Goal: Obtain resource: Obtain resource

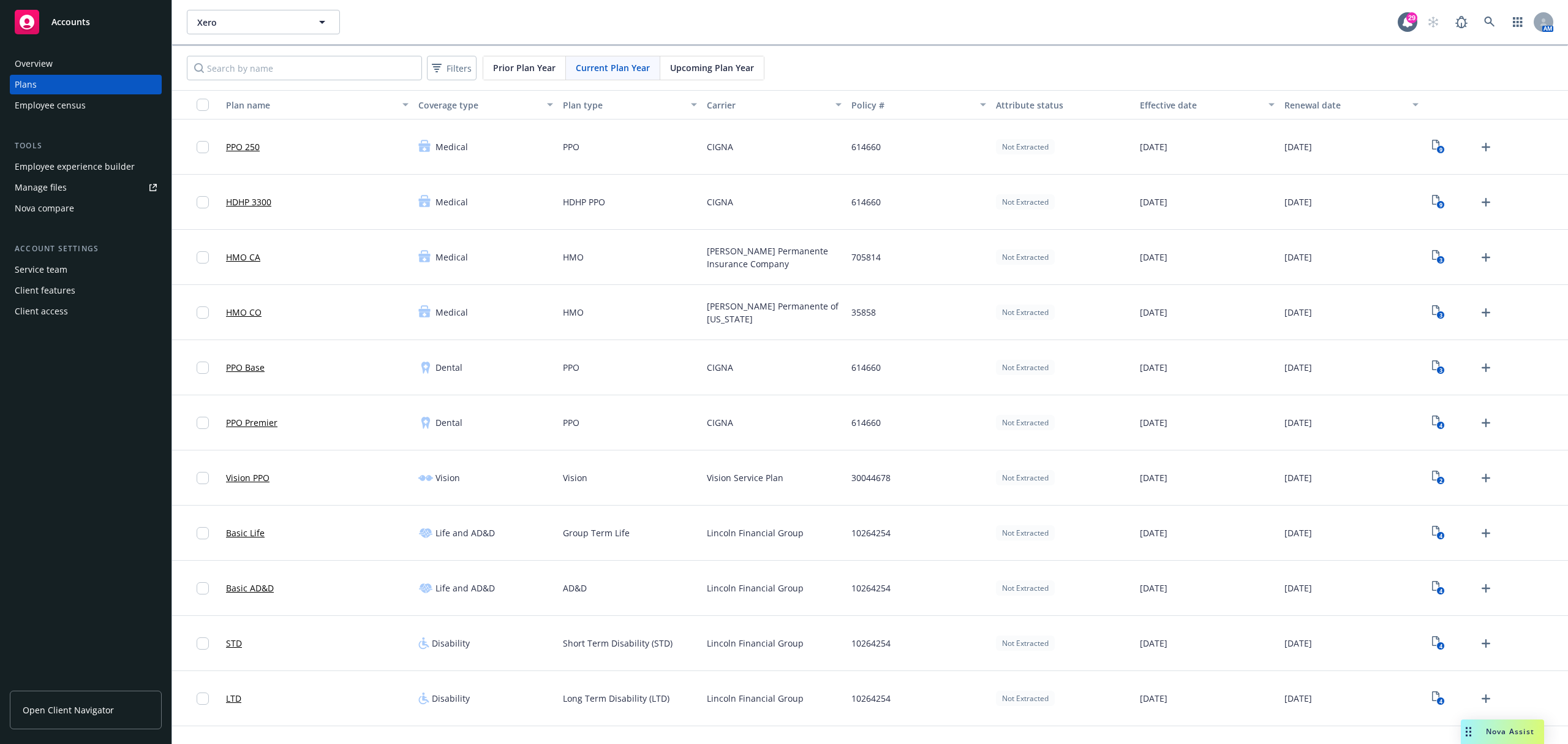
click at [1438, 150] on div "9" at bounding box center [1463, 147] width 68 height 19
click at [1437, 150] on rect "View Plan Documents" at bounding box center [1441, 150] width 8 height 8
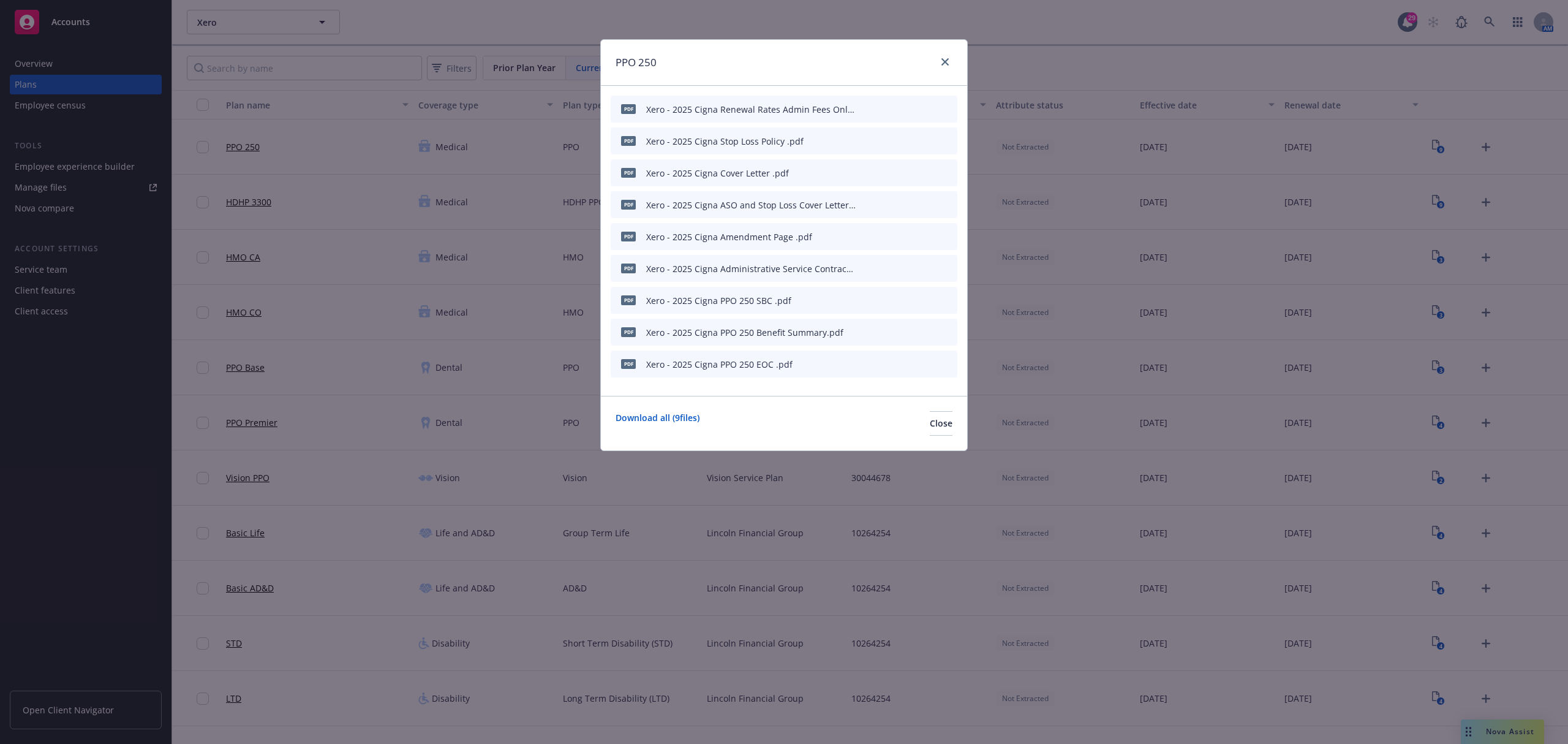
click at [931, 299] on icon "preview file" at bounding box center [926, 300] width 11 height 9
click at [924, 361] on icon "preview file" at bounding box center [926, 363] width 11 height 9
click at [943, 61] on icon "close" at bounding box center [945, 61] width 7 height 7
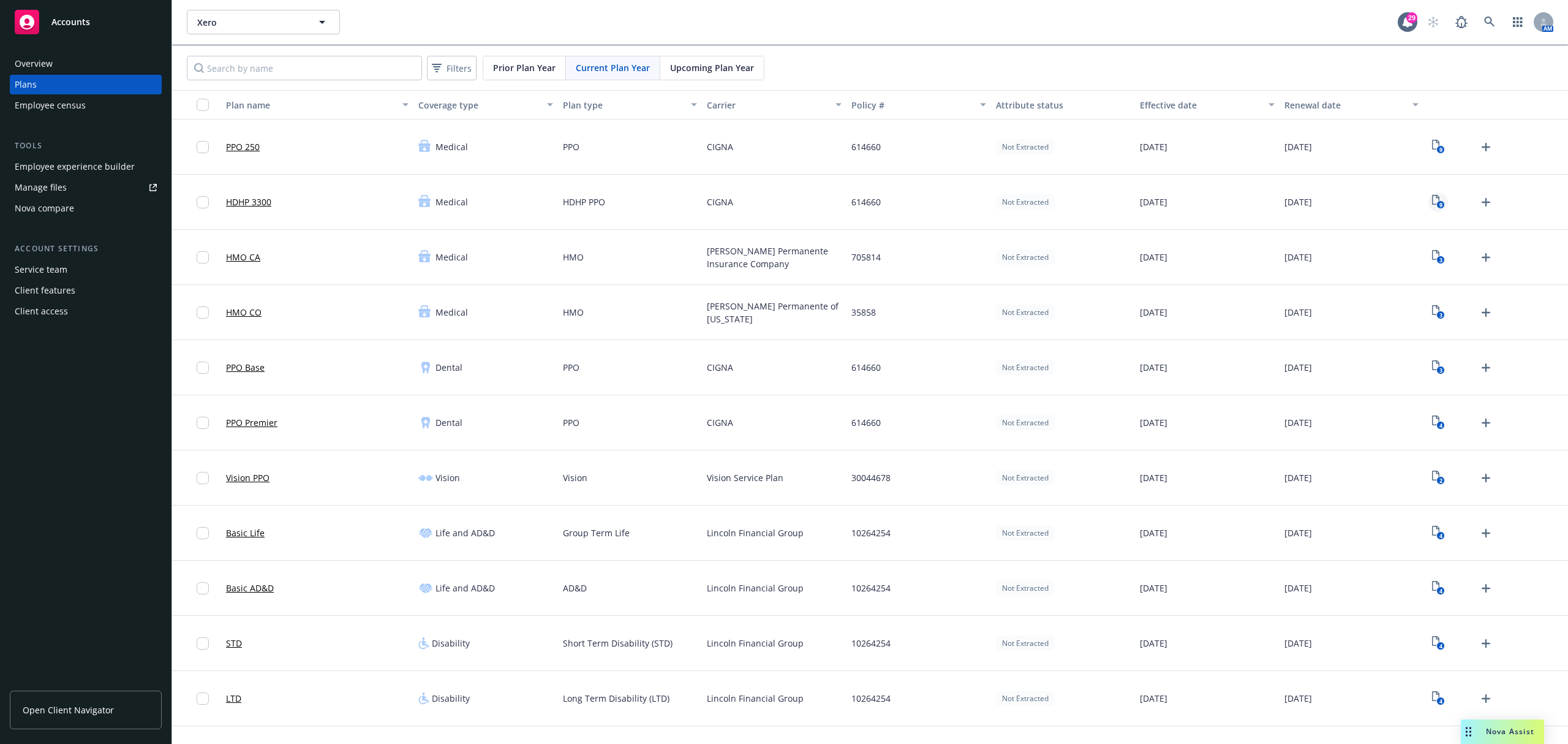
click at [1429, 202] on link "9" at bounding box center [1438, 202] width 19 height 19
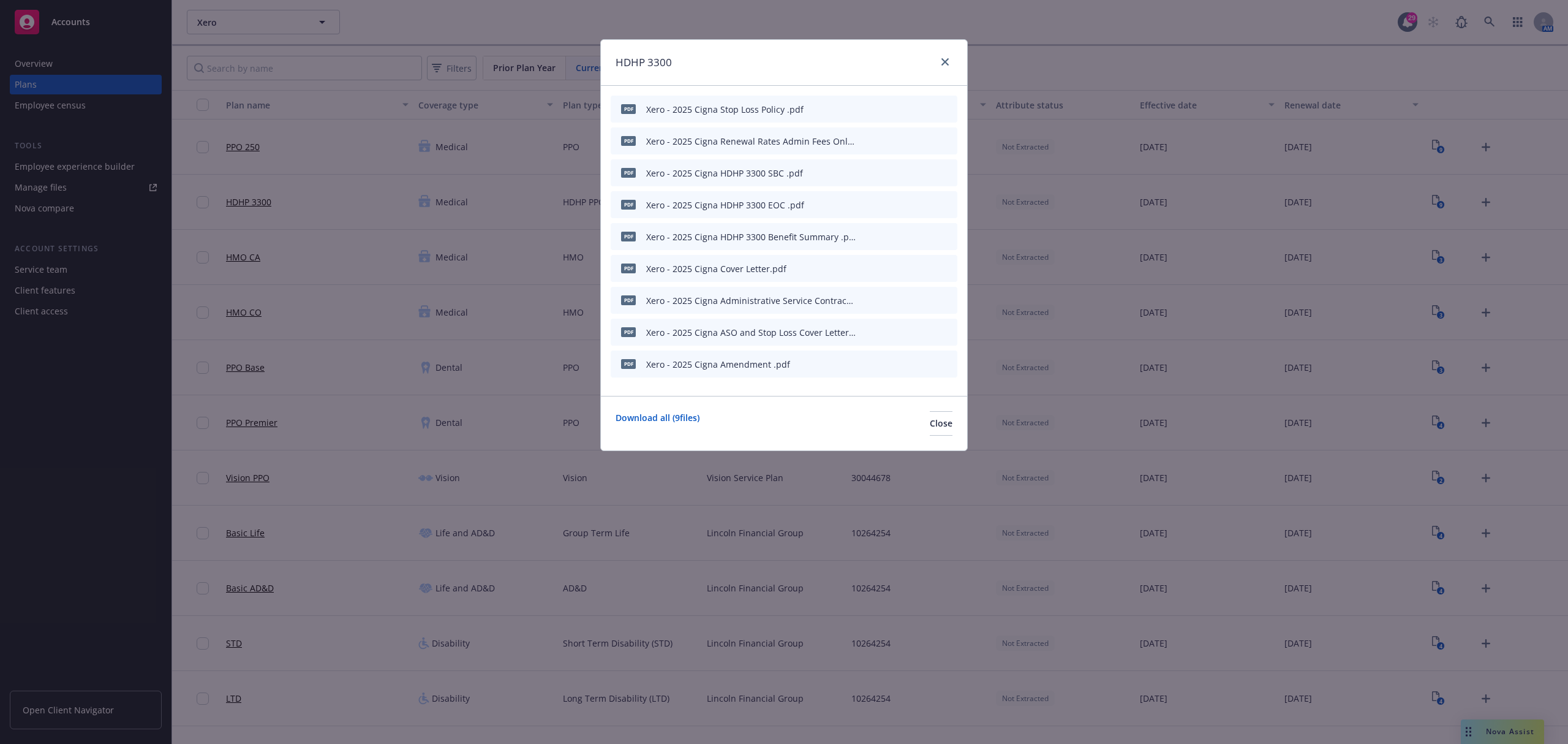
click at [927, 172] on icon "preview file" at bounding box center [926, 172] width 11 height 9
click at [930, 236] on icon "preview file" at bounding box center [926, 236] width 11 height 9
click at [940, 60] on link "close" at bounding box center [945, 62] width 14 height 14
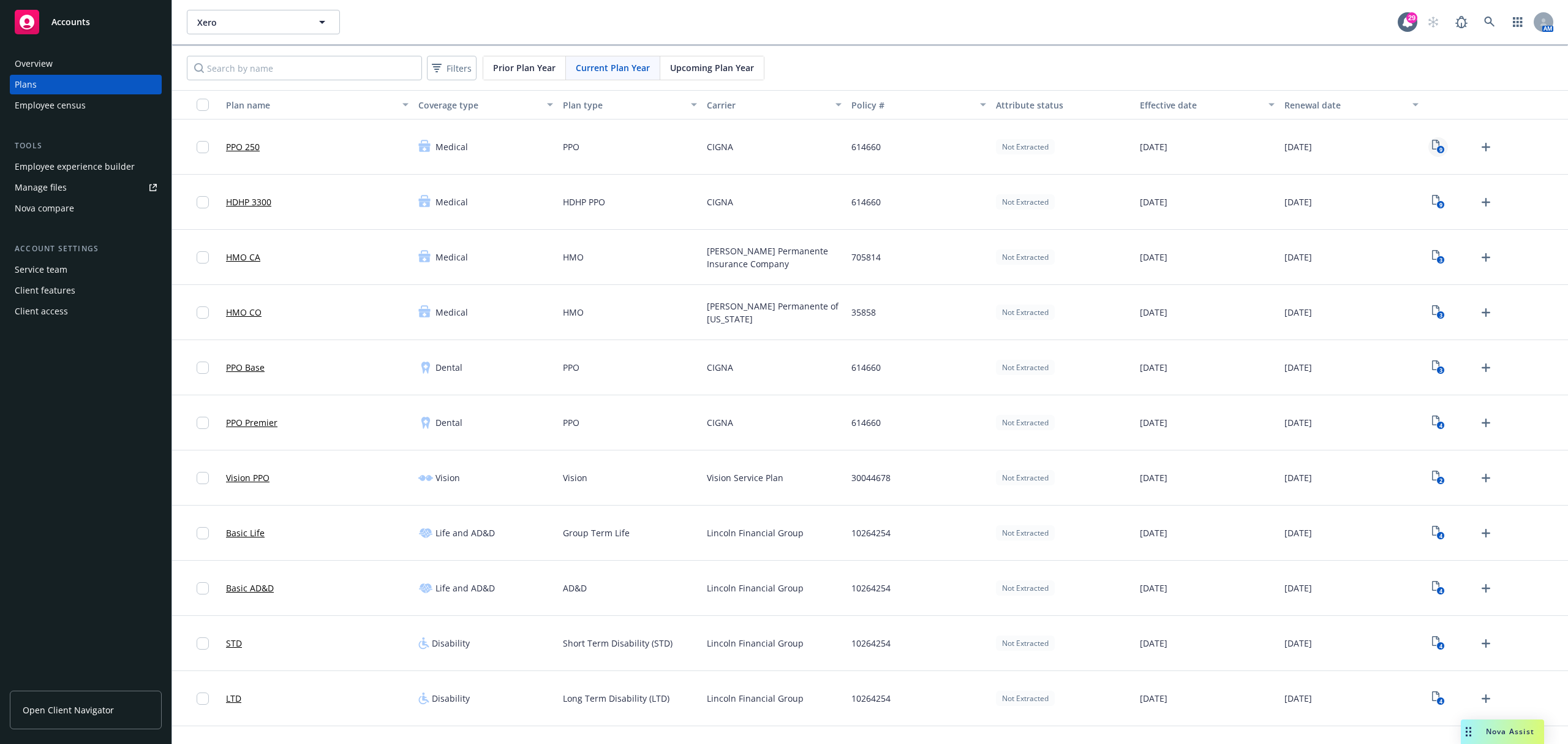
click at [1432, 150] on icon "9" at bounding box center [1438, 147] width 13 height 14
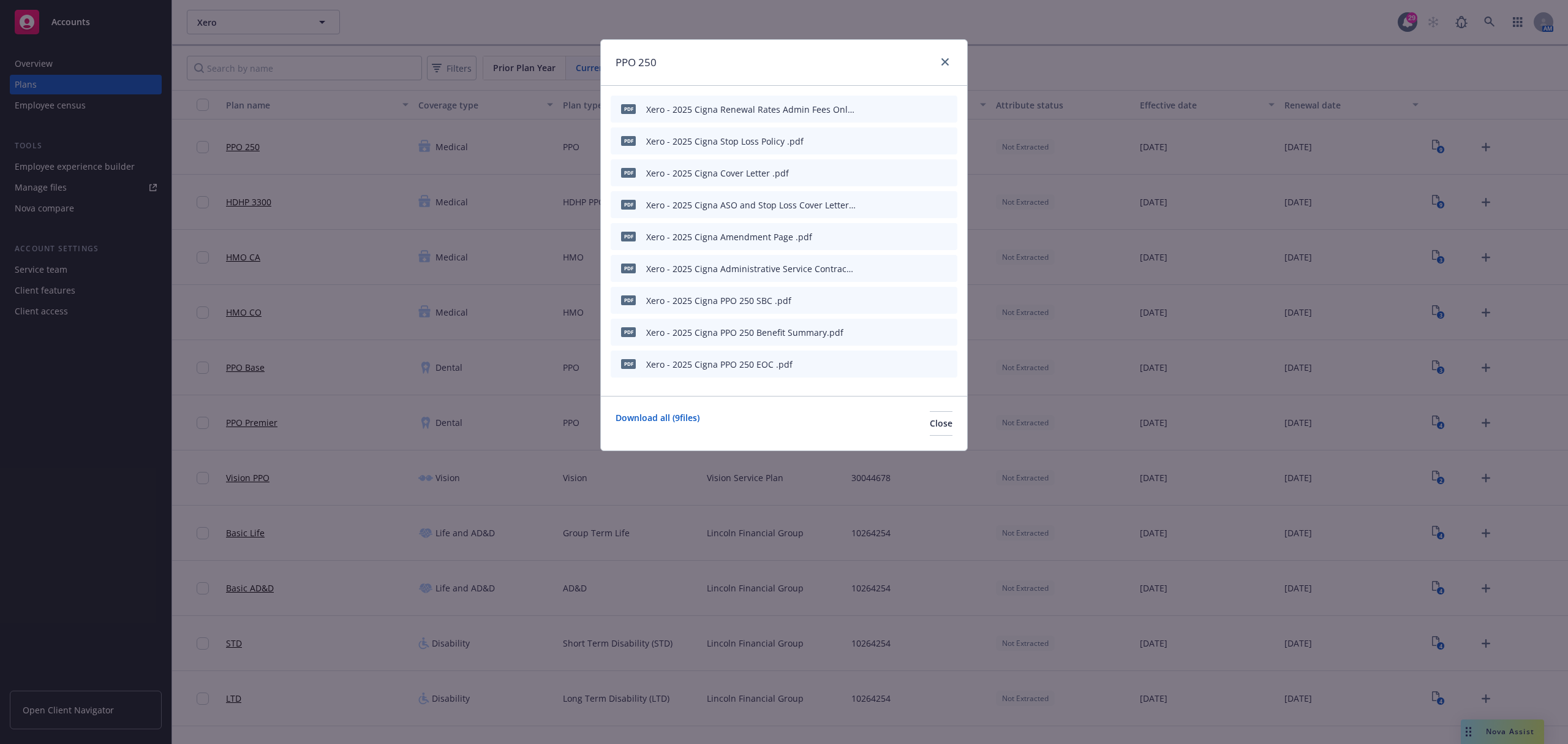
click at [925, 331] on icon "preview file" at bounding box center [926, 331] width 11 height 9
click at [947, 64] on icon "close" at bounding box center [945, 61] width 7 height 7
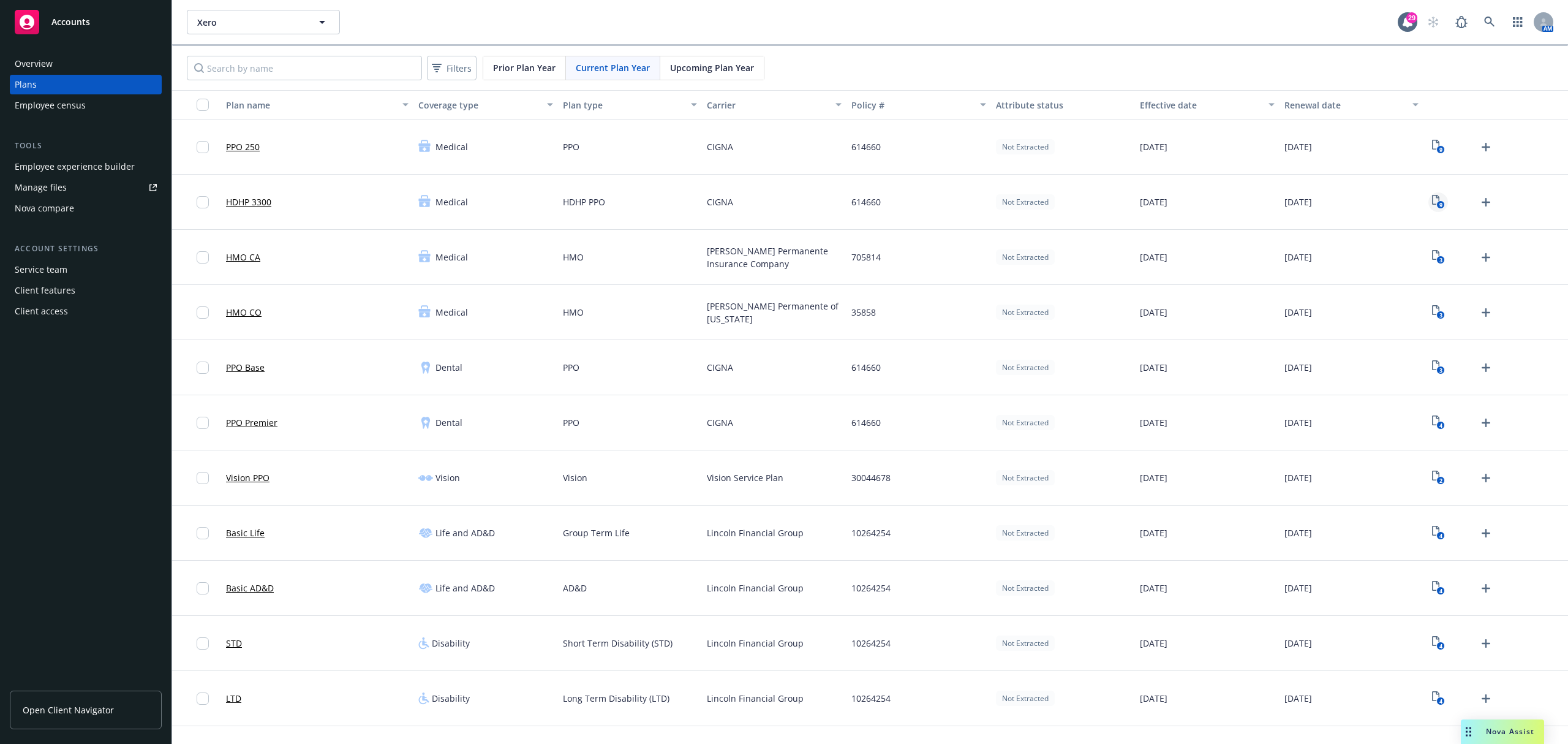
click at [1432, 205] on icon "View Plan Documents" at bounding box center [1435, 200] width 7 height 10
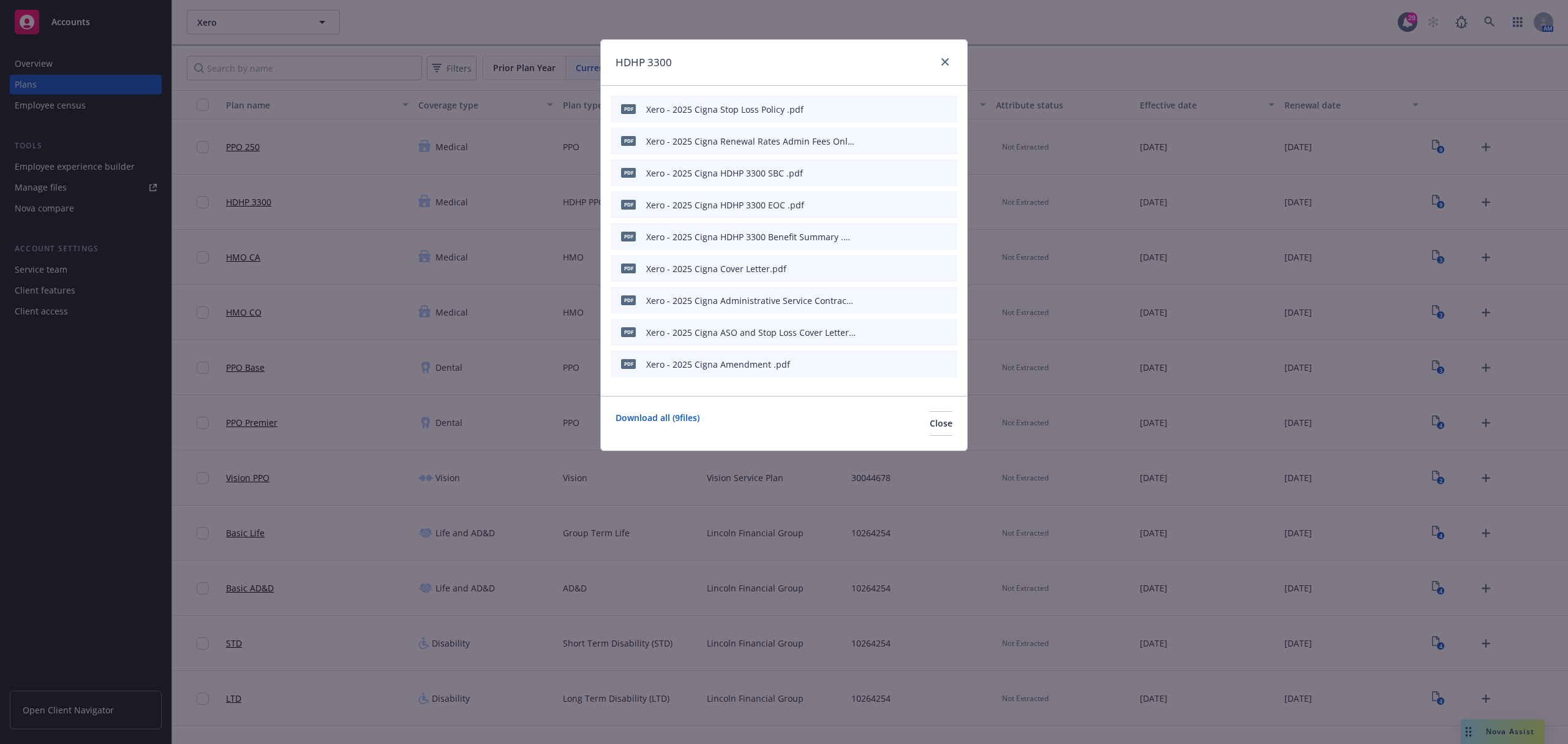
click at [922, 235] on icon "preview file" at bounding box center [926, 236] width 11 height 9
click at [927, 201] on icon "preview file" at bounding box center [926, 204] width 11 height 9
click at [930, 171] on icon "preview file" at bounding box center [926, 172] width 11 height 9
click at [955, 64] on div "HDHP 3300" at bounding box center [784, 62] width 366 height 46
click at [943, 60] on icon "close" at bounding box center [945, 61] width 7 height 7
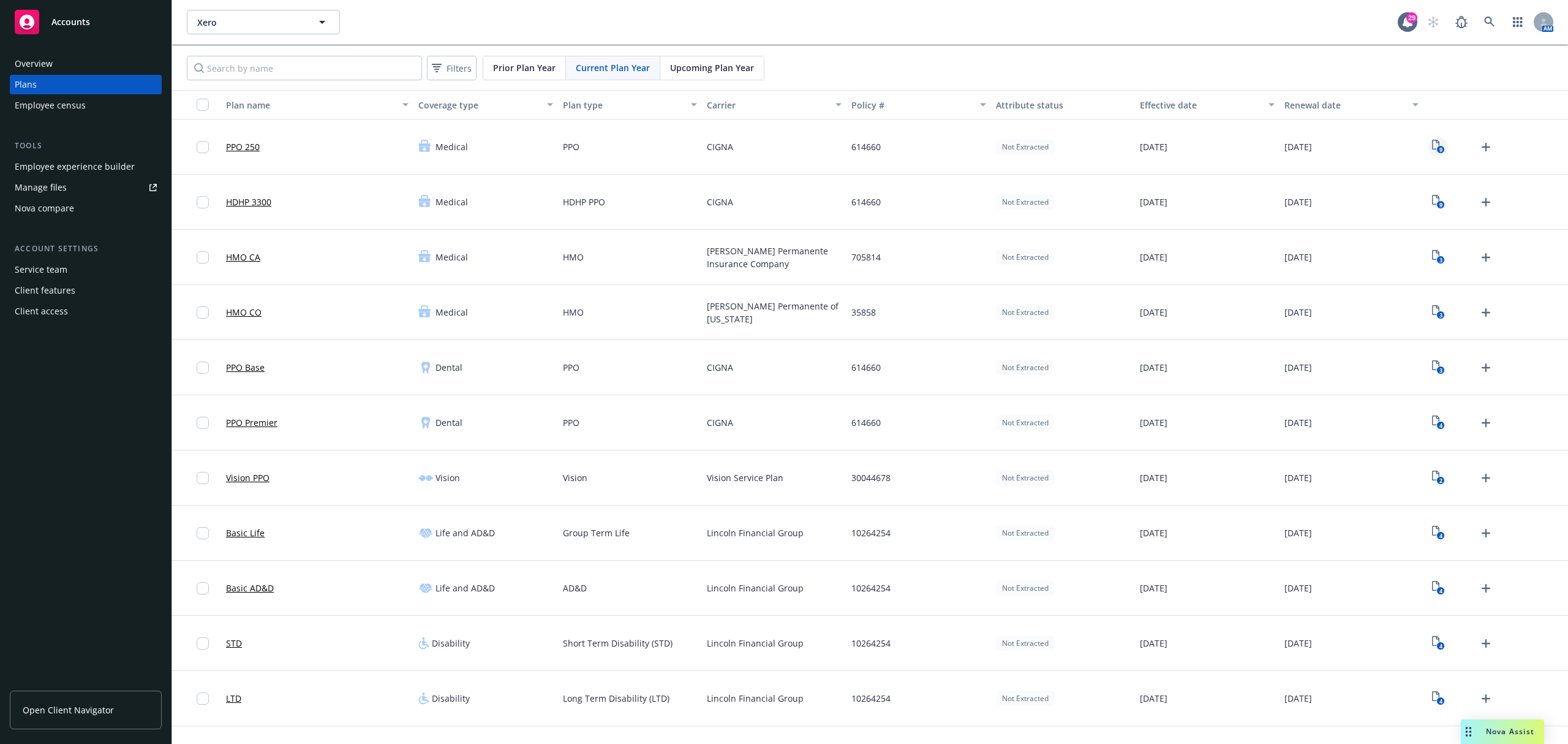
click at [1439, 148] on text "9" at bounding box center [1441, 150] width 3 height 8
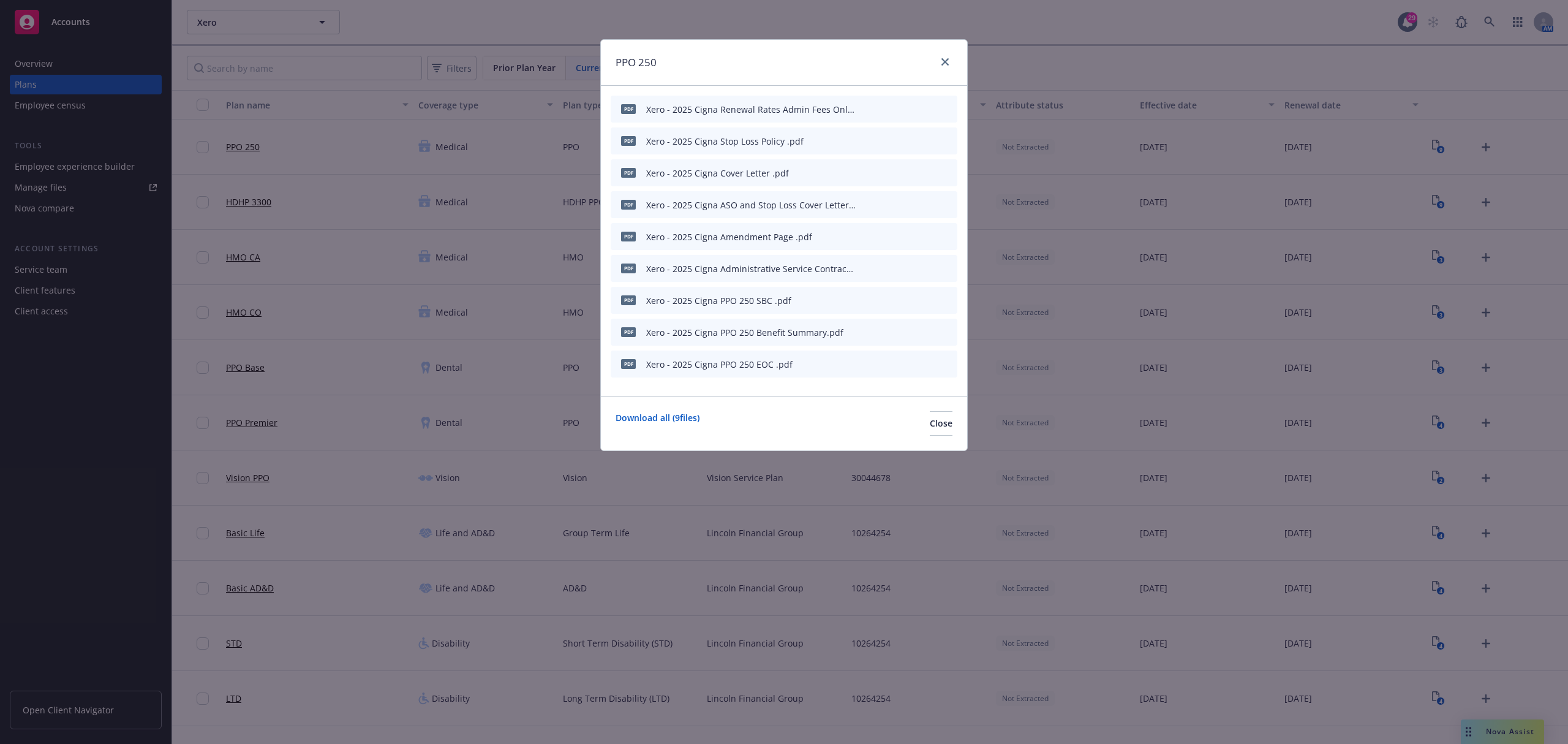
click at [930, 329] on icon "preview file" at bounding box center [926, 331] width 11 height 9
click at [932, 364] on div at bounding box center [906, 364] width 92 height 18
click at [926, 363] on icon "preview file" at bounding box center [926, 363] width 11 height 9
click at [925, 296] on icon "preview file" at bounding box center [926, 300] width 11 height 9
click at [951, 64] on link "close" at bounding box center [945, 62] width 14 height 14
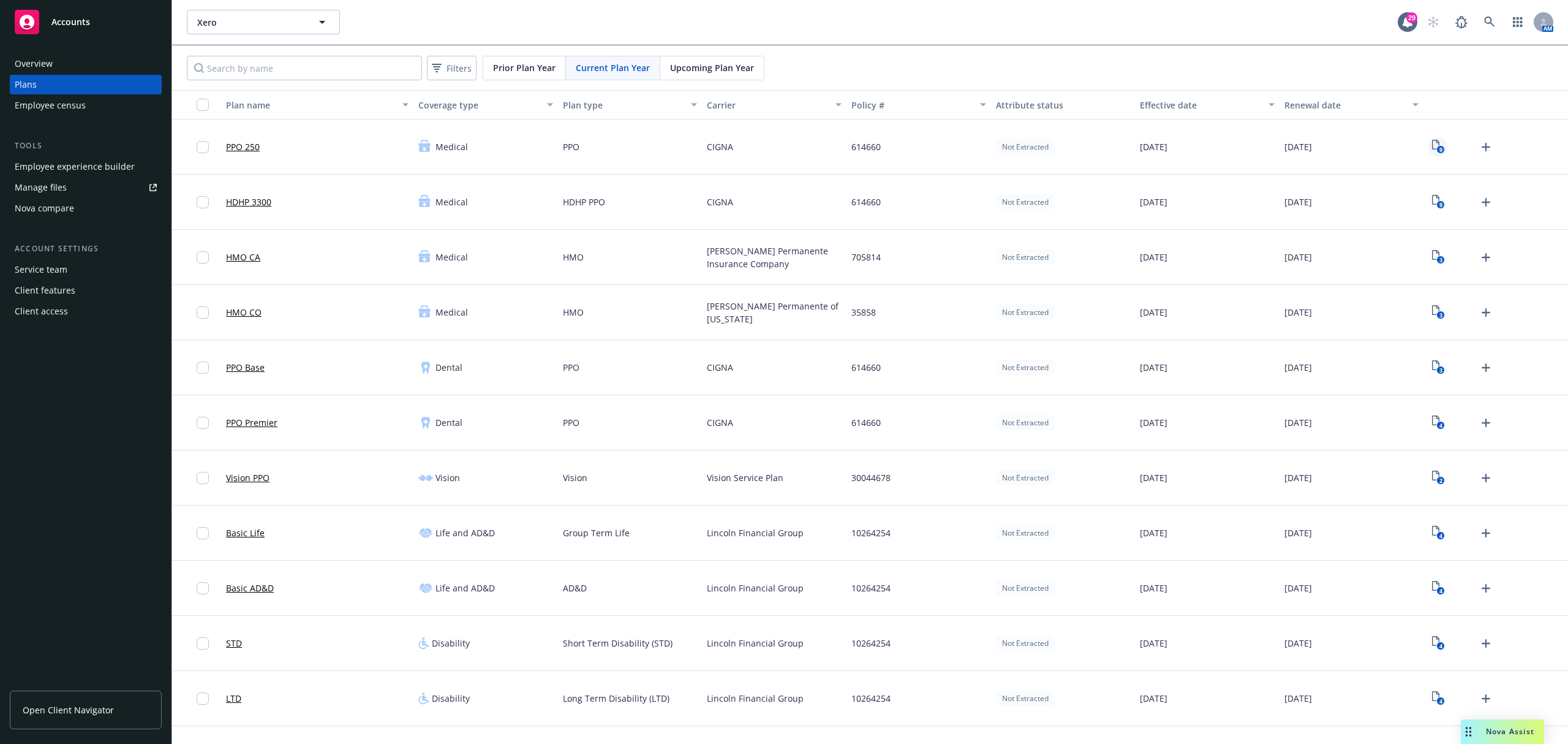
click at [1432, 146] on icon "9" at bounding box center [1438, 147] width 13 height 14
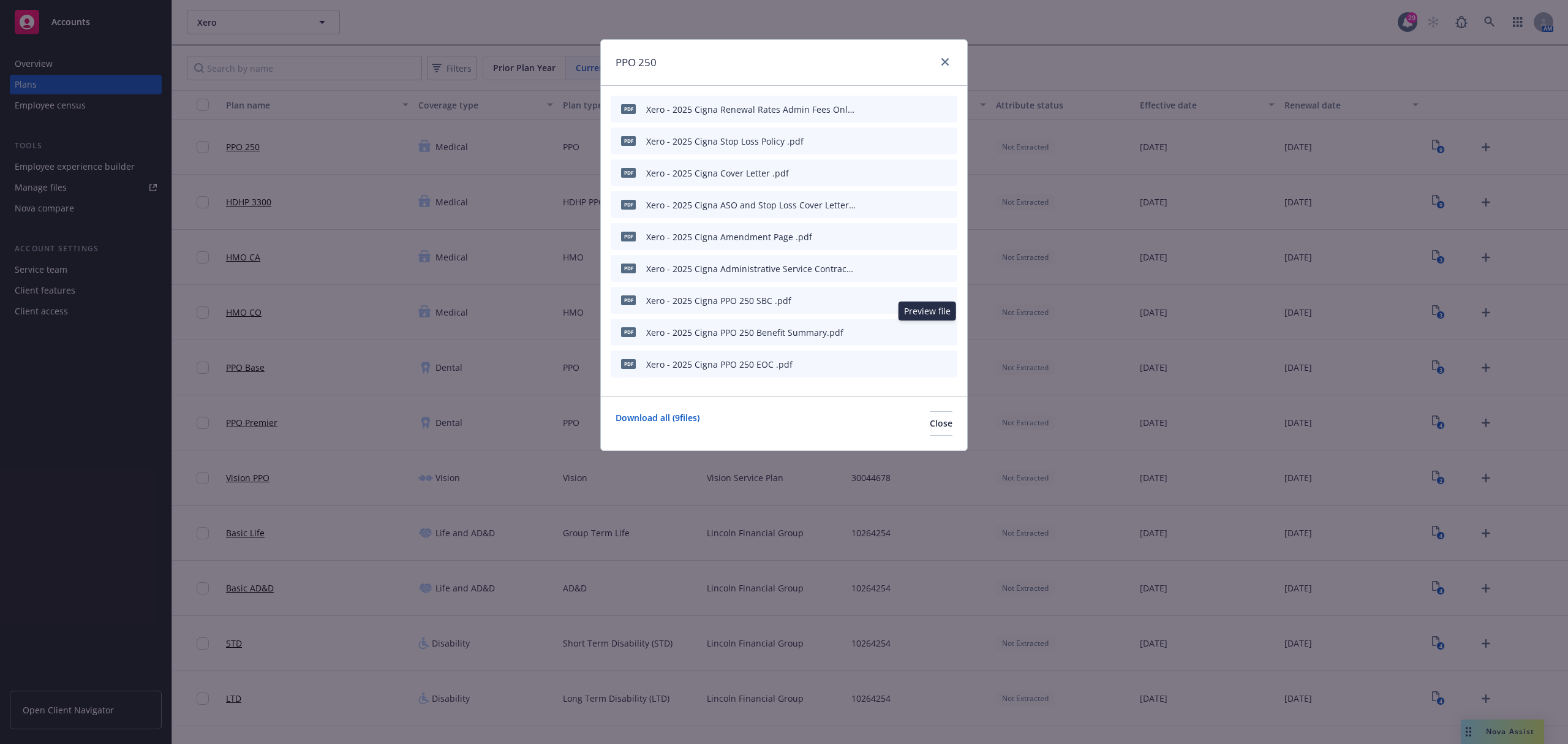
click at [925, 333] on icon "preview file" at bounding box center [926, 331] width 11 height 9
click at [926, 299] on icon "preview file" at bounding box center [926, 300] width 11 height 9
click at [930, 359] on icon "preview file" at bounding box center [926, 363] width 11 height 9
click at [944, 68] on link "close" at bounding box center [945, 62] width 14 height 14
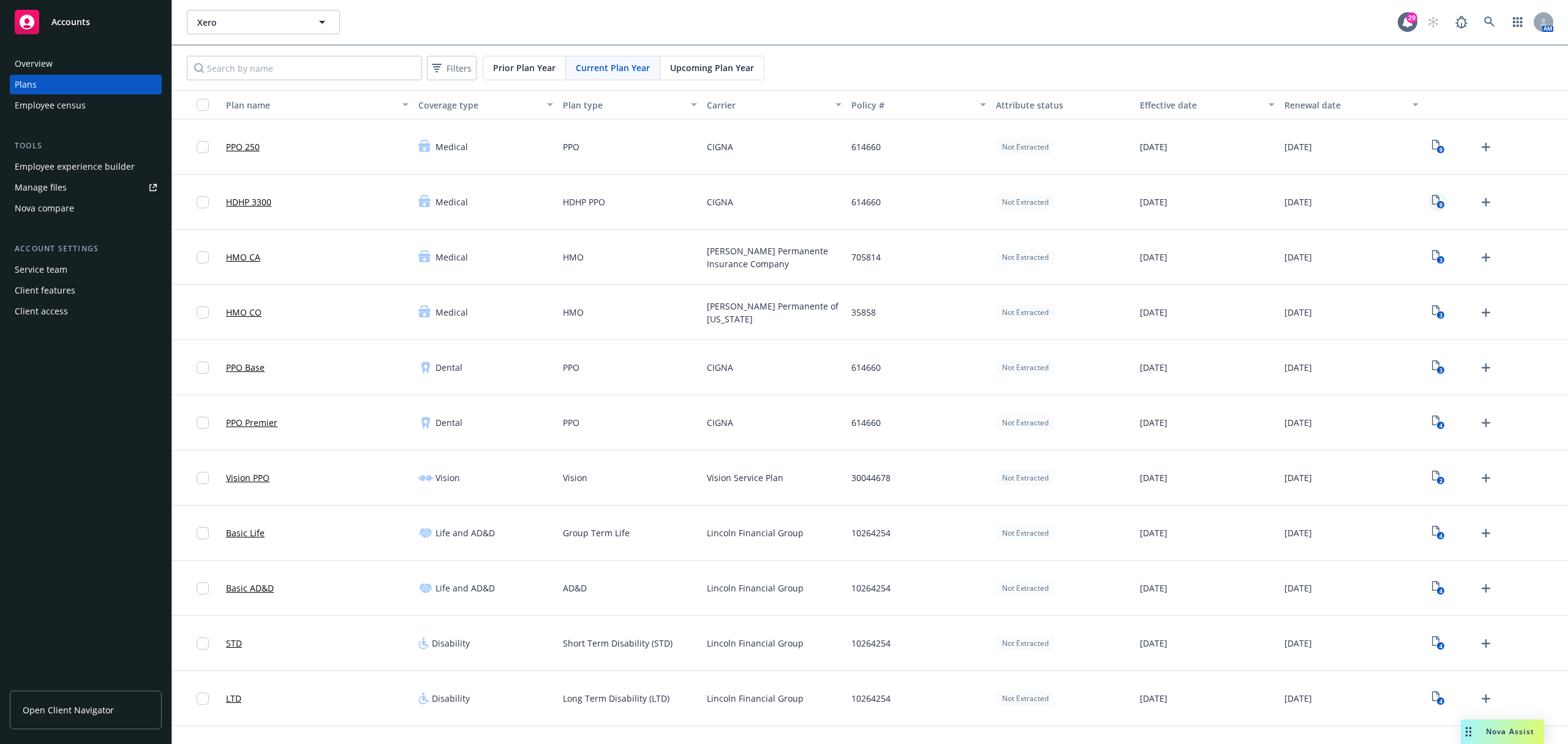
click at [1432, 199] on icon "9" at bounding box center [1438, 202] width 13 height 14
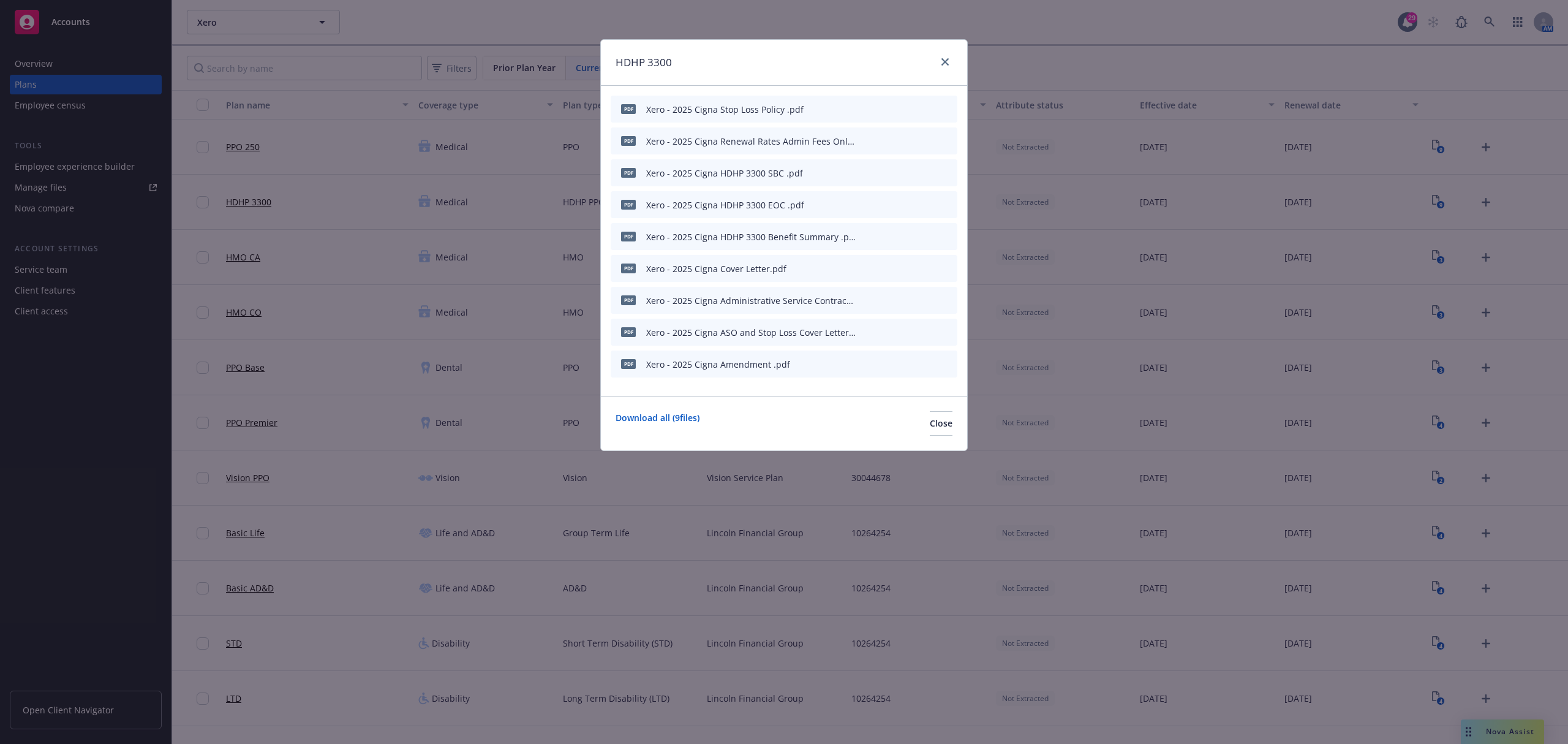
click at [930, 173] on icon "preview file" at bounding box center [926, 172] width 11 height 9
click at [922, 204] on icon "preview file" at bounding box center [926, 204] width 11 height 9
click at [922, 236] on icon "preview file" at bounding box center [926, 236] width 11 height 9
click at [942, 66] on link "close" at bounding box center [945, 62] width 14 height 14
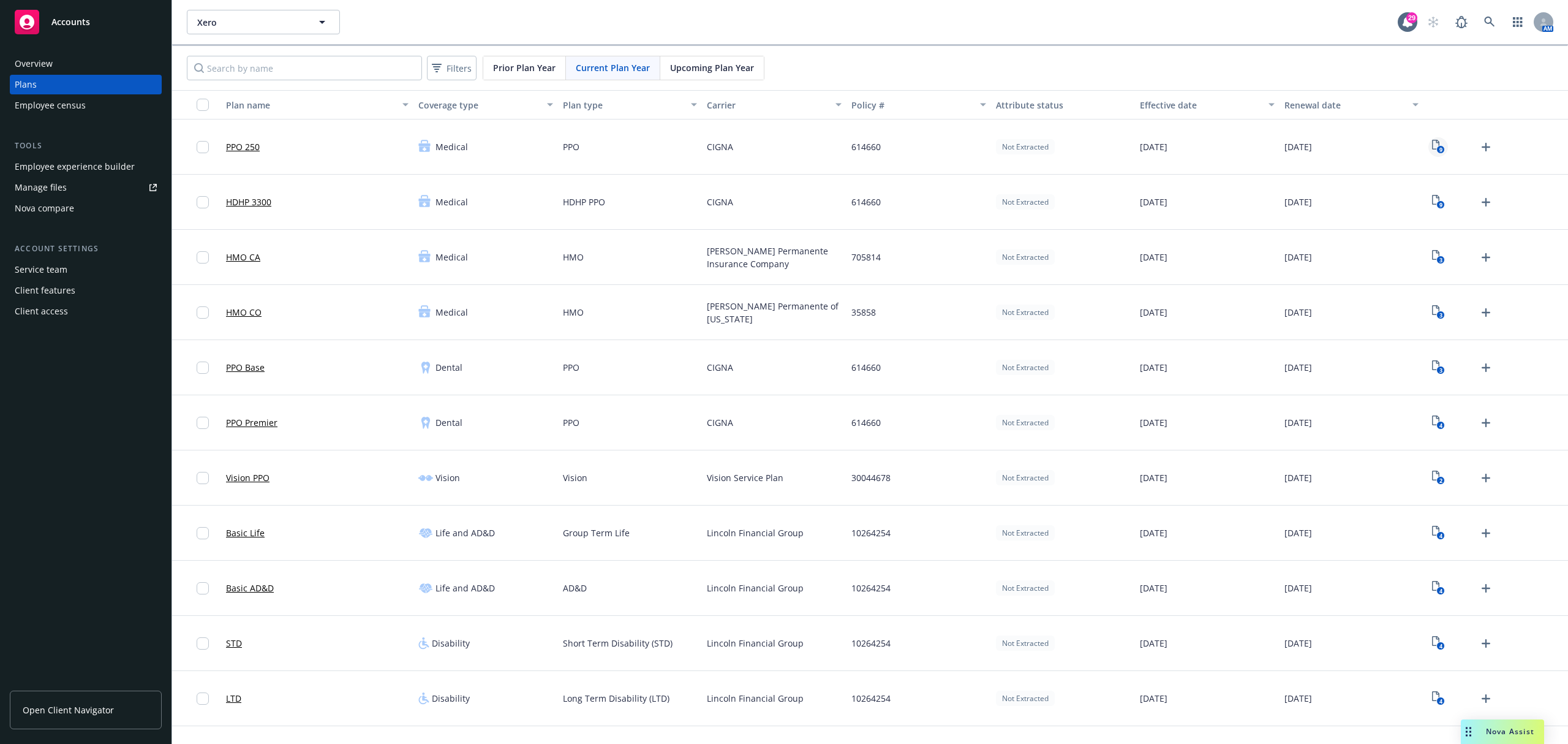
click at [1434, 147] on icon "9" at bounding box center [1438, 147] width 13 height 14
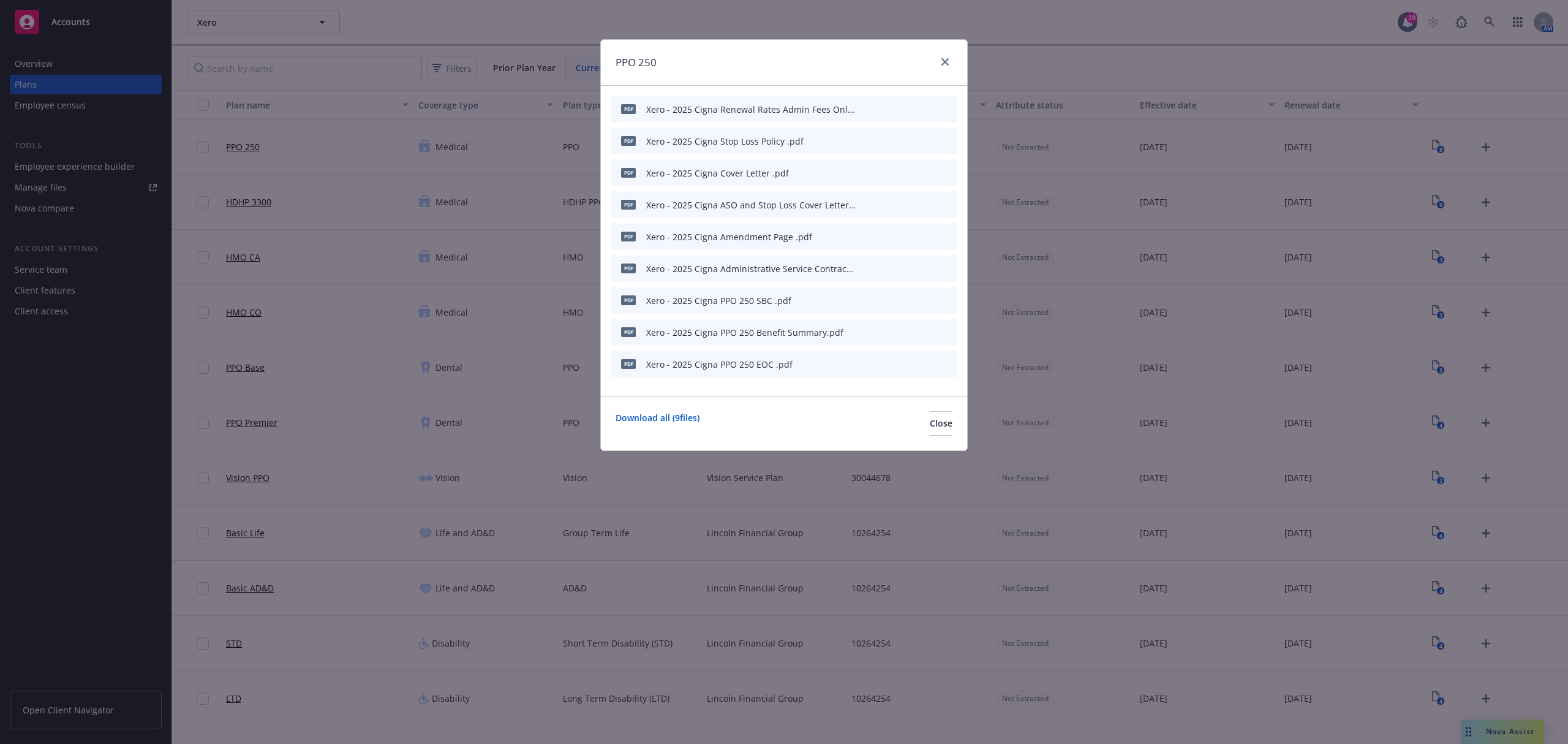
click at [930, 304] on button at bounding box center [927, 300] width 11 height 18
click at [922, 297] on icon "preview file" at bounding box center [926, 300] width 11 height 9
click at [944, 65] on icon "close" at bounding box center [945, 61] width 7 height 7
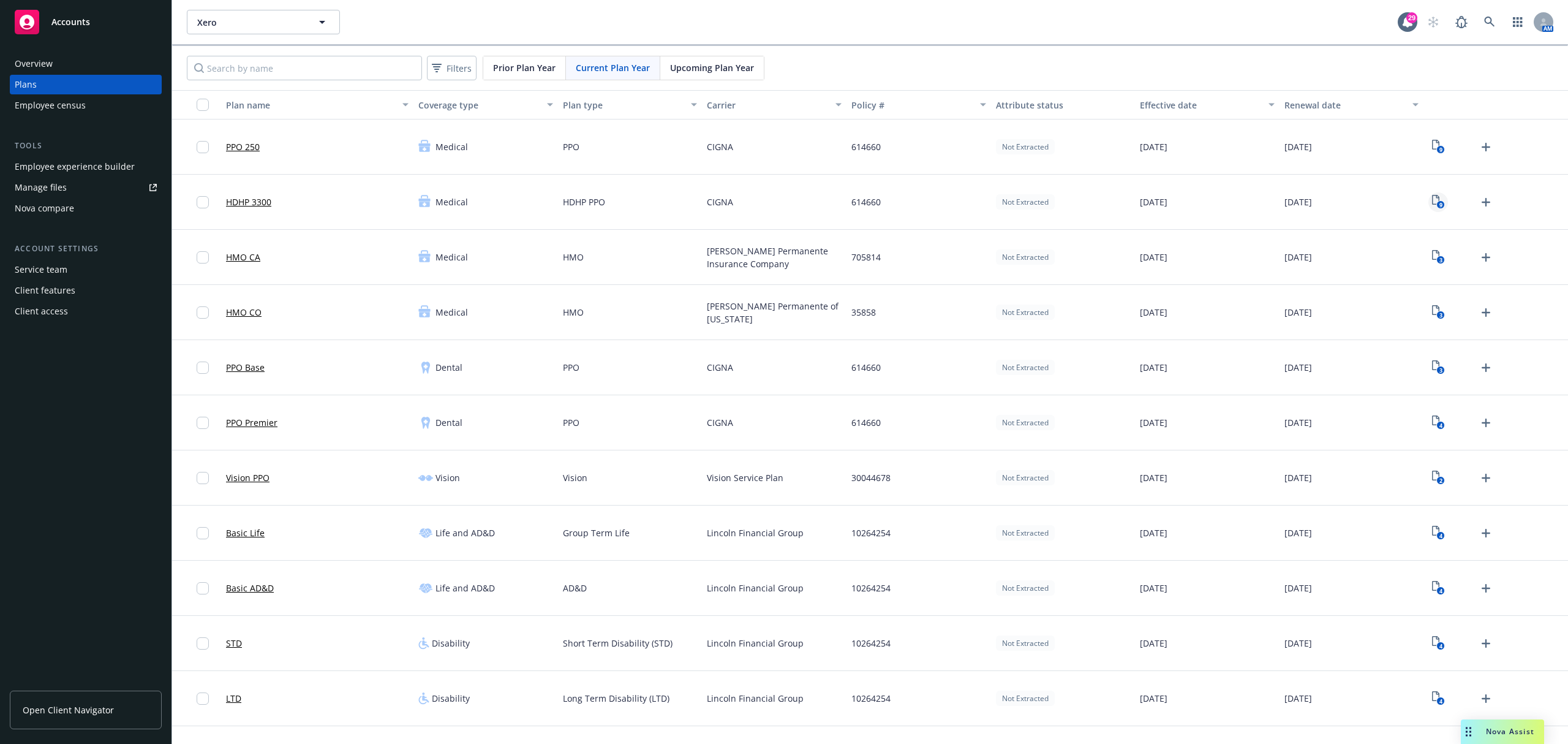
click at [1439, 201] on text "9" at bounding box center [1441, 205] width 3 height 8
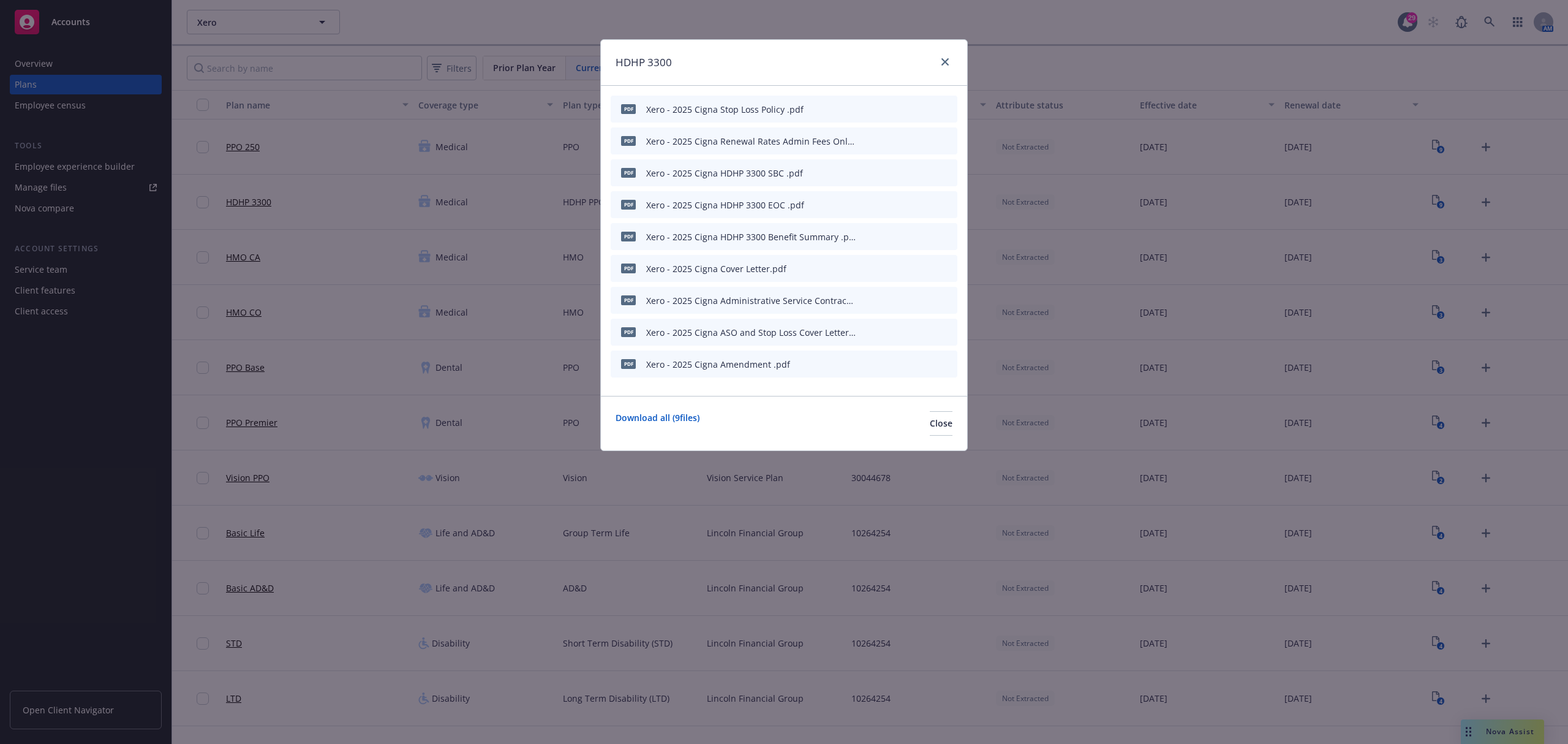
click at [954, 68] on div "HDHP 3300" at bounding box center [784, 62] width 366 height 46
click at [939, 63] on link "close" at bounding box center [945, 62] width 14 height 14
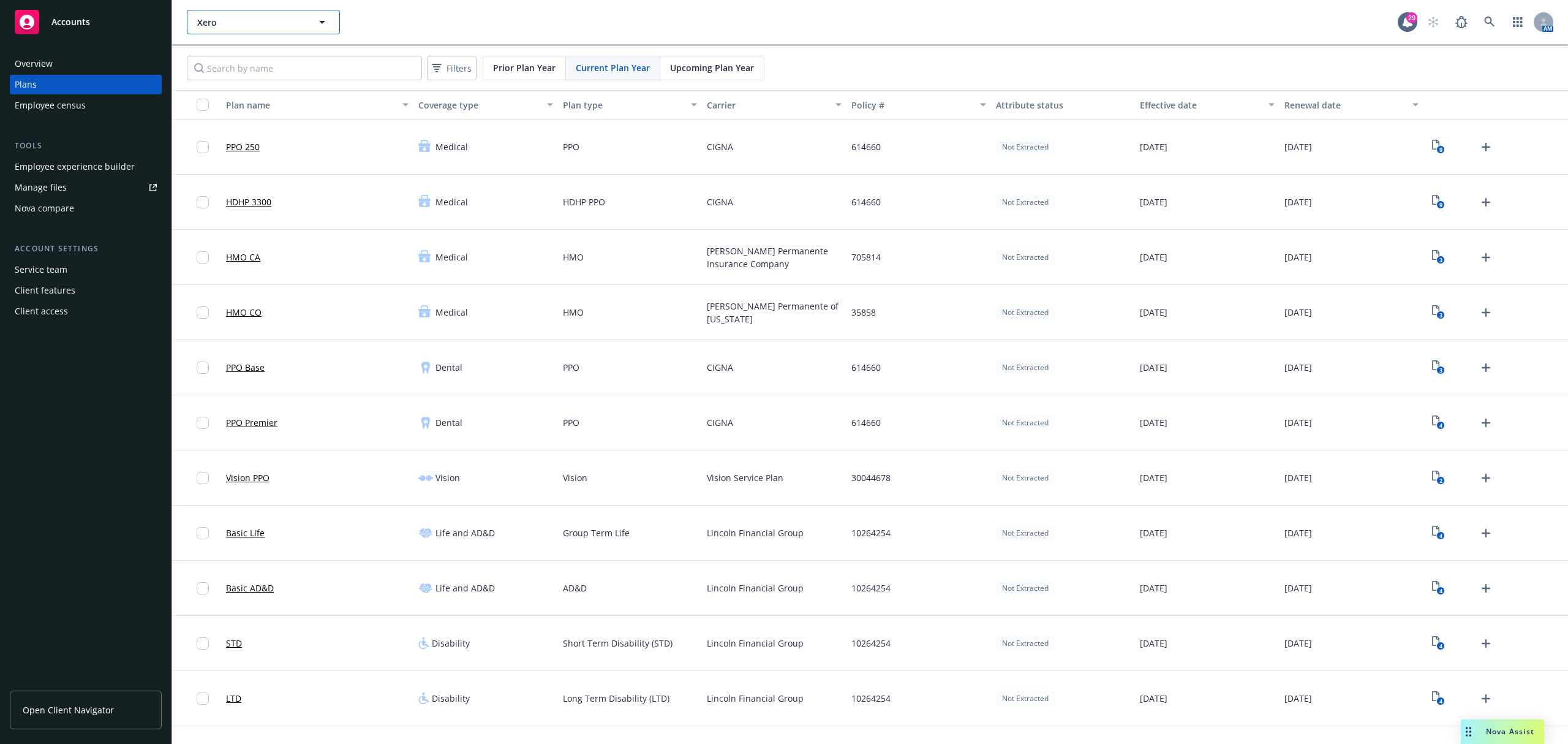
click at [248, 23] on span "Xero" at bounding box center [250, 23] width 106 height 13
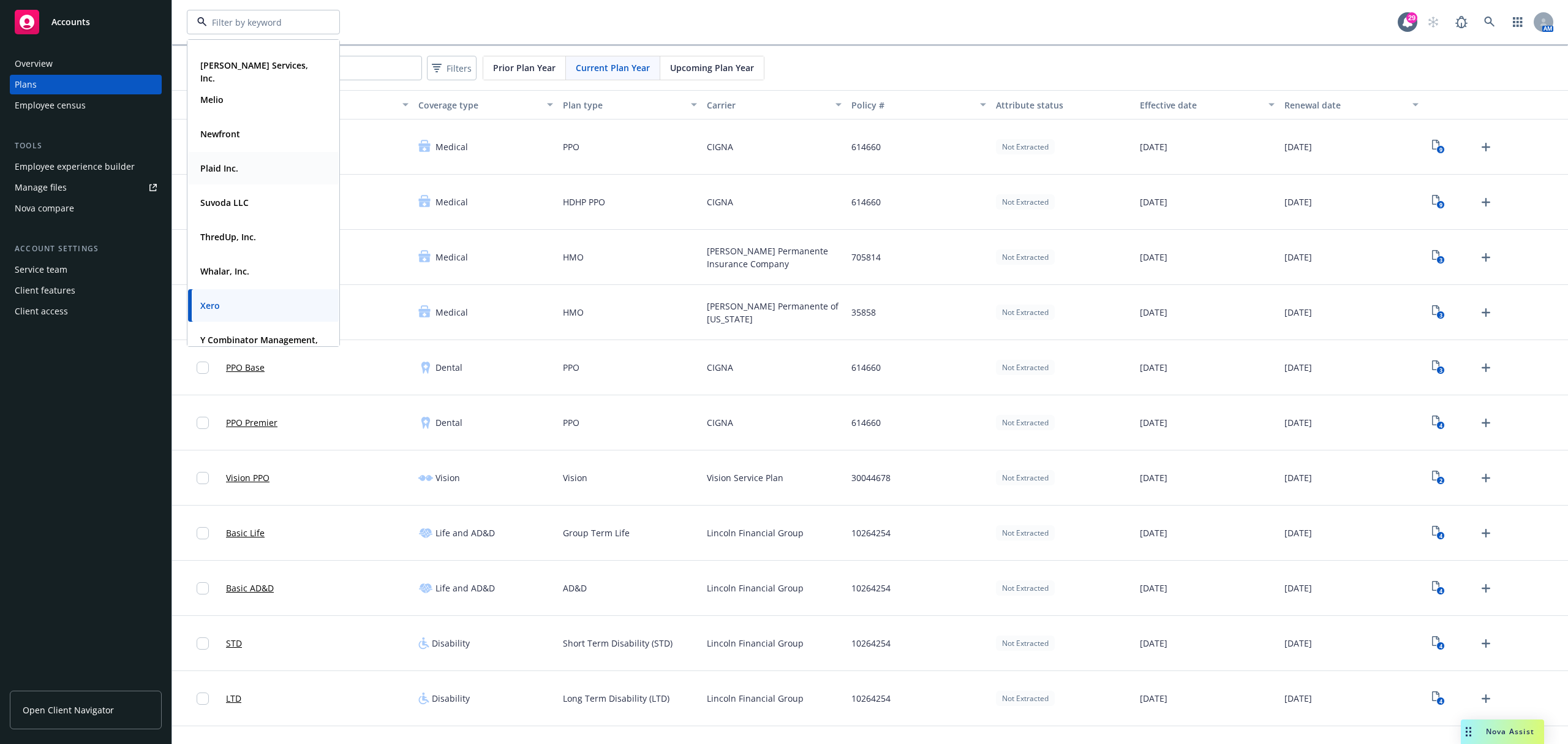
scroll to position [118, 0]
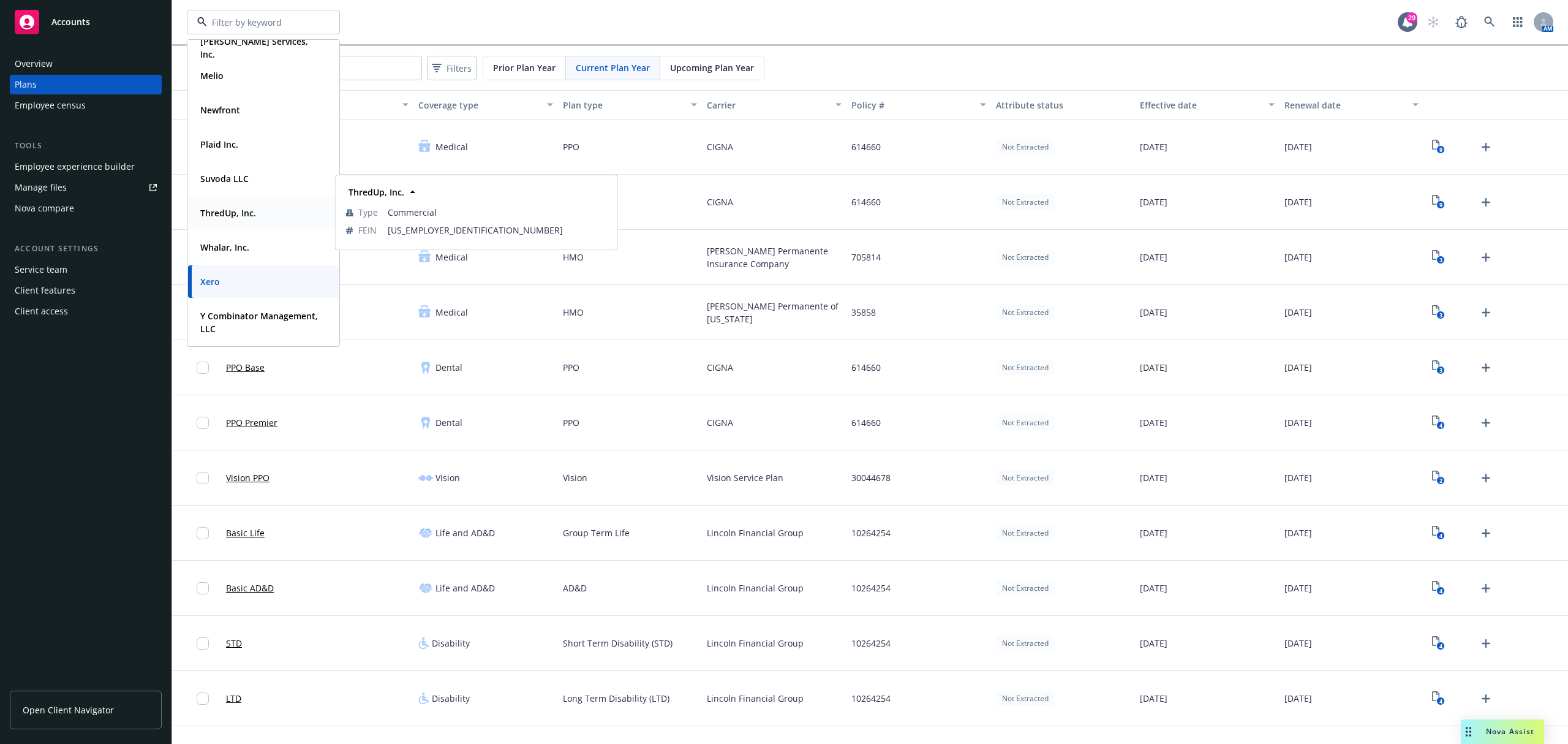
click at [235, 209] on strong "ThredUp, Inc." at bounding box center [228, 213] width 56 height 11
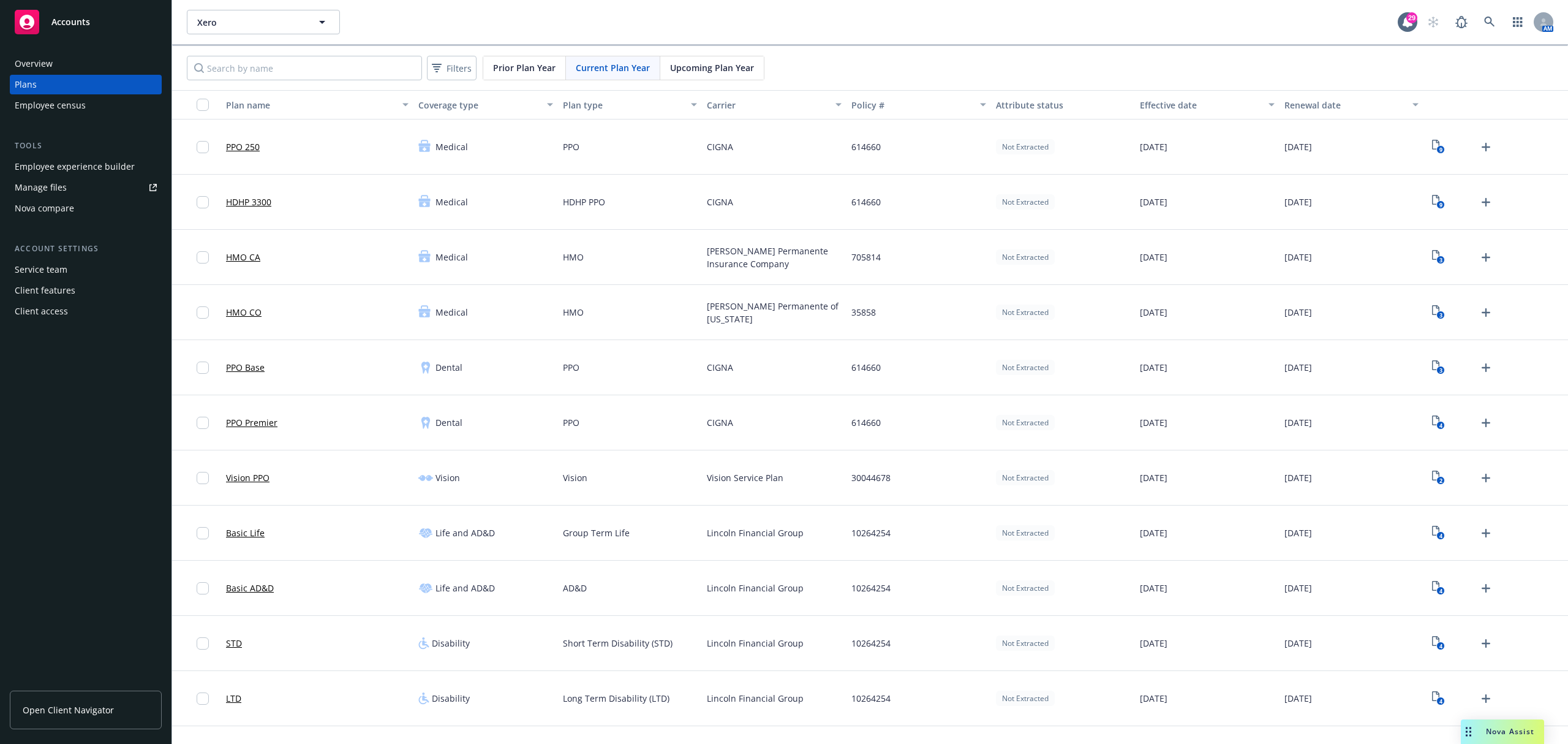
click at [61, 186] on div "Manage files" at bounding box center [40, 188] width 52 height 19
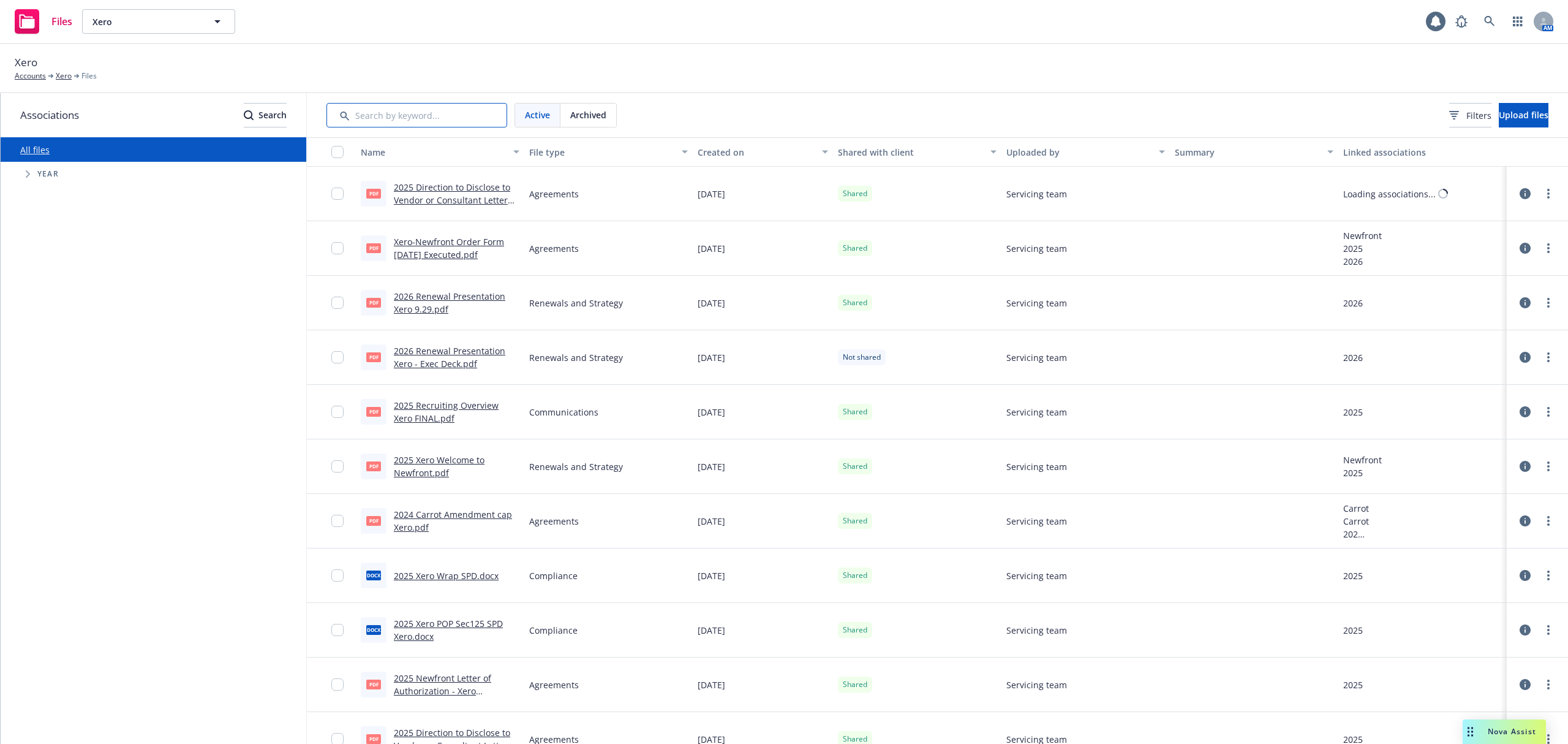
click at [354, 121] on input "Search by keyword..." at bounding box center [417, 115] width 181 height 24
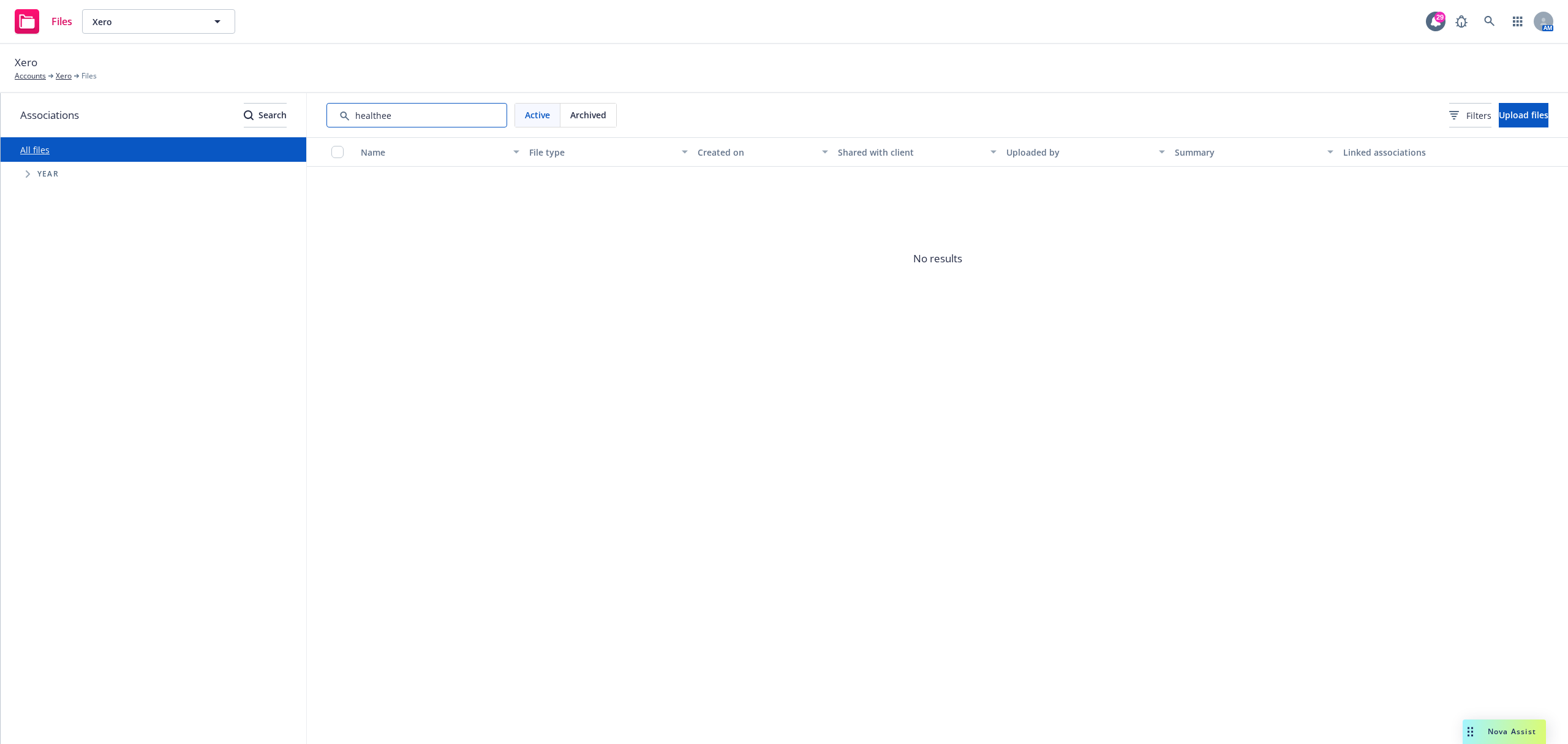
click at [427, 116] on input "Search by keyword..." at bounding box center [417, 115] width 181 height 24
type input "healt"
click at [170, 19] on span "Xero" at bounding box center [146, 22] width 106 height 13
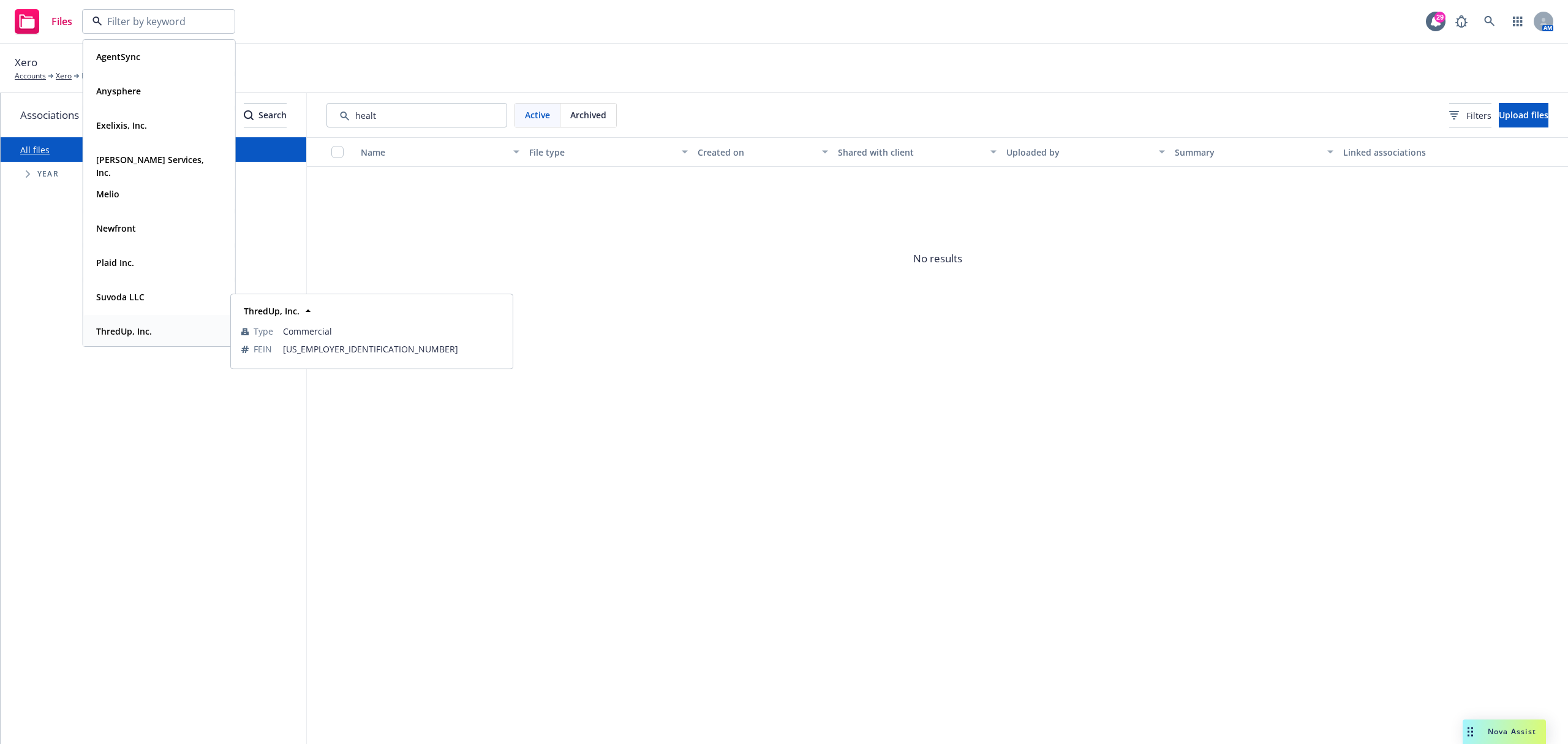
click at [134, 332] on strong "ThredUp, Inc." at bounding box center [123, 331] width 56 height 11
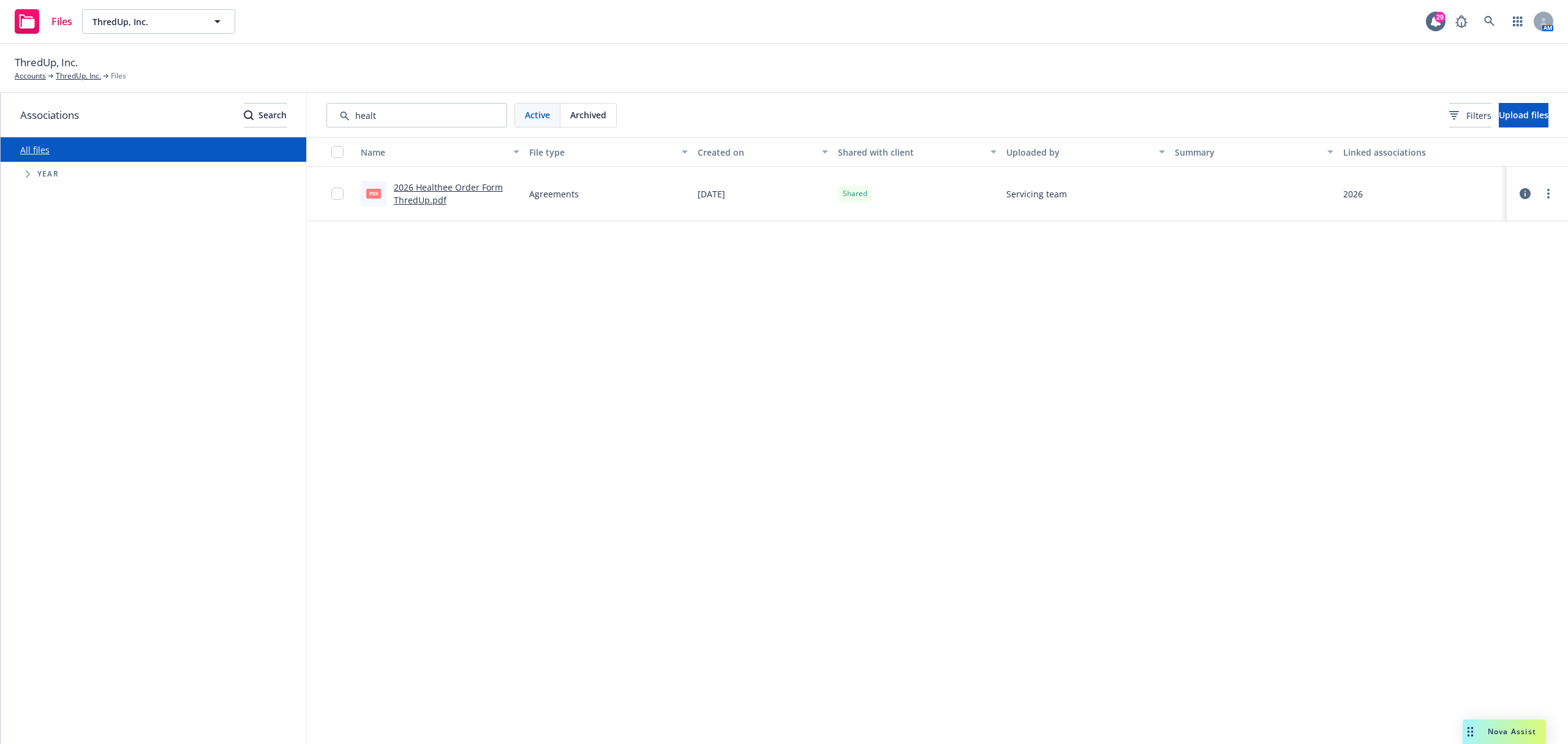
click at [439, 192] on div "2026 Healthee Order Form ThredUp.pdf" at bounding box center [456, 194] width 126 height 26
click at [425, 202] on link "2026 Healthee Order Form ThredUp.pdf" at bounding box center [448, 193] width 109 height 24
